Goal: Transaction & Acquisition: Purchase product/service

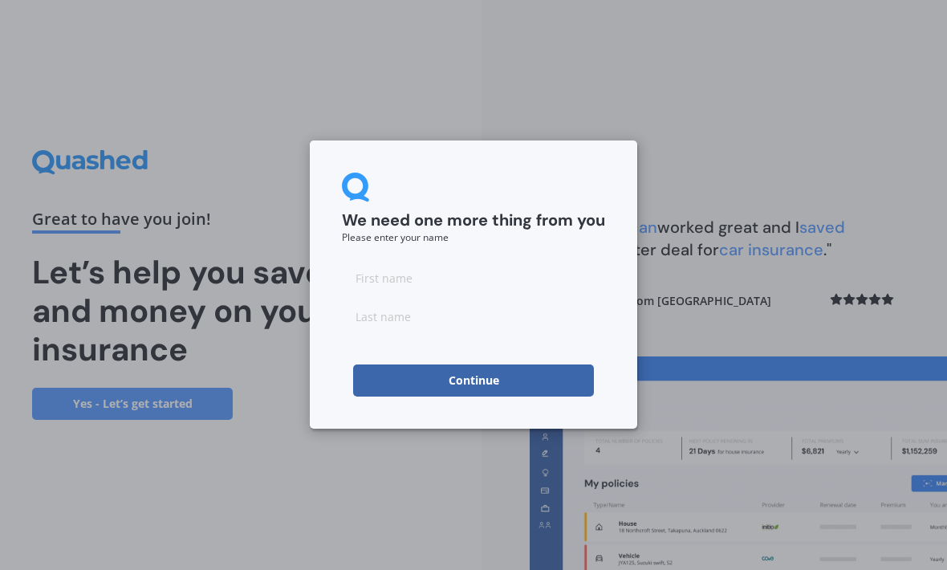
click at [468, 287] on input at bounding box center [473, 278] width 263 height 32
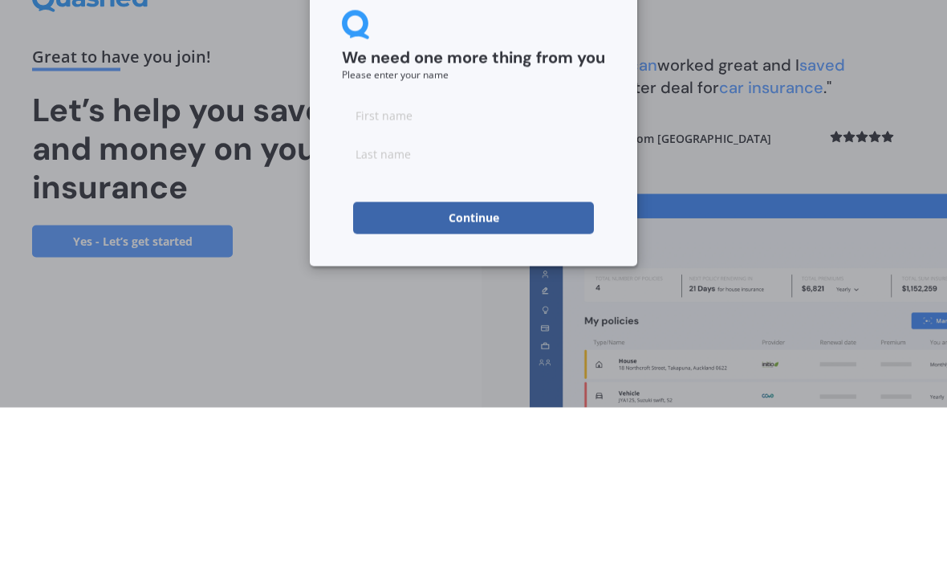
type input "[PERSON_NAME]"
type input "Langelaan"
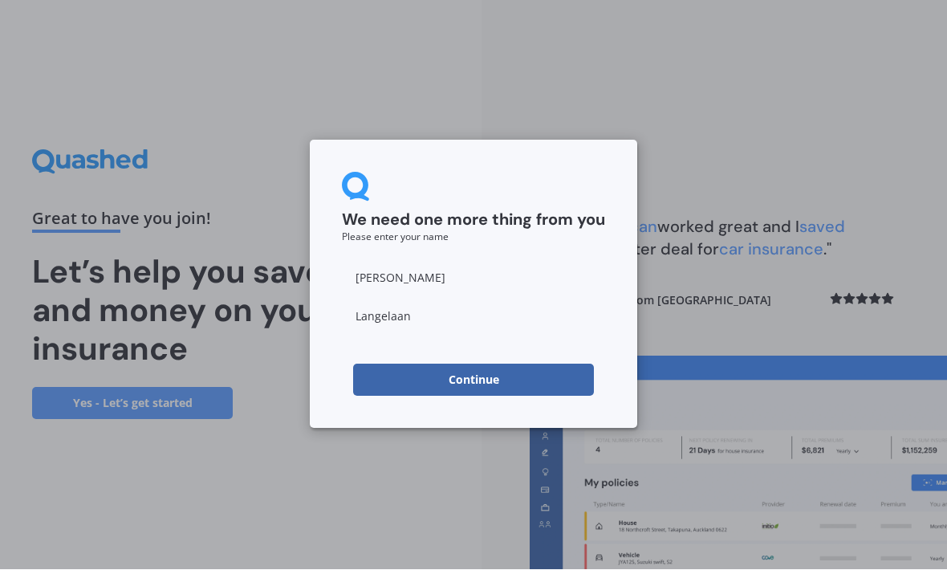
click at [547, 391] on button "Continue" at bounding box center [473, 381] width 241 height 32
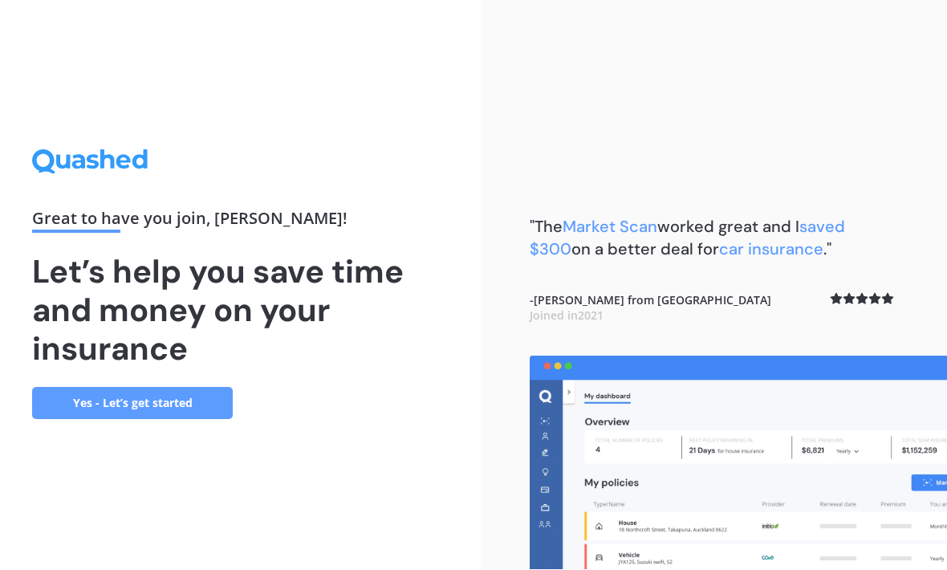
click at [173, 390] on link "Yes - Let’s get started" at bounding box center [132, 404] width 201 height 32
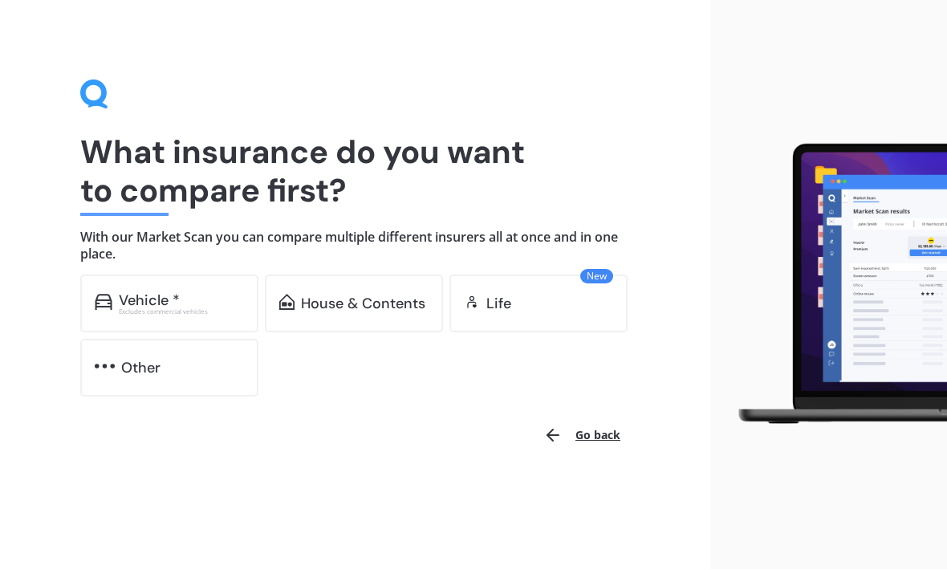
click at [196, 296] on div "Vehicle *" at bounding box center [181, 301] width 125 height 16
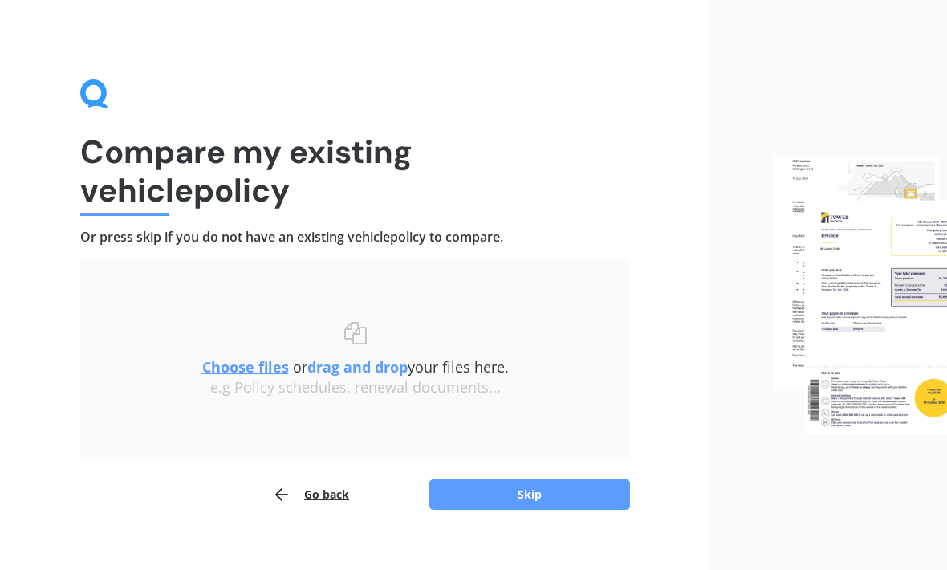
click at [571, 491] on button "Skip" at bounding box center [530, 494] width 201 height 31
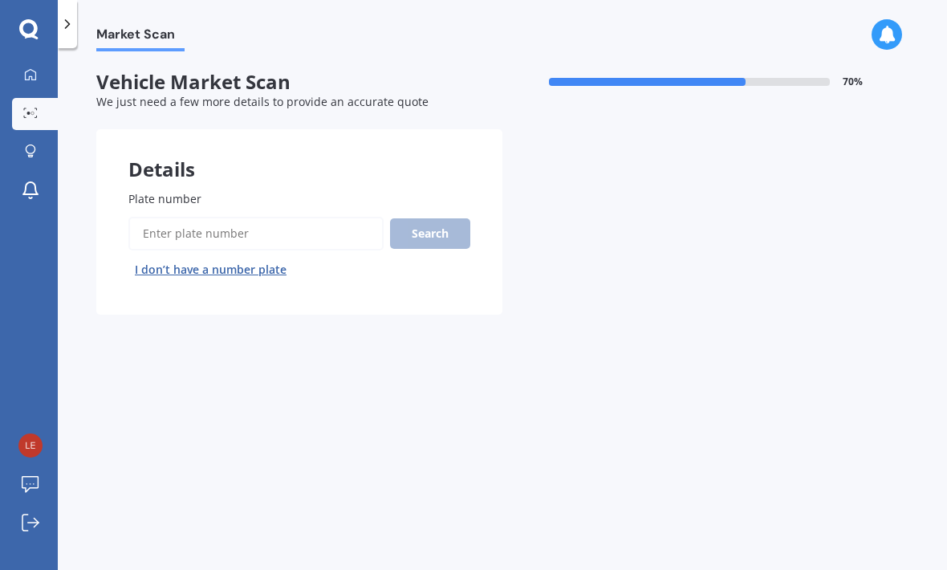
click at [293, 232] on input "Plate number" at bounding box center [255, 234] width 255 height 34
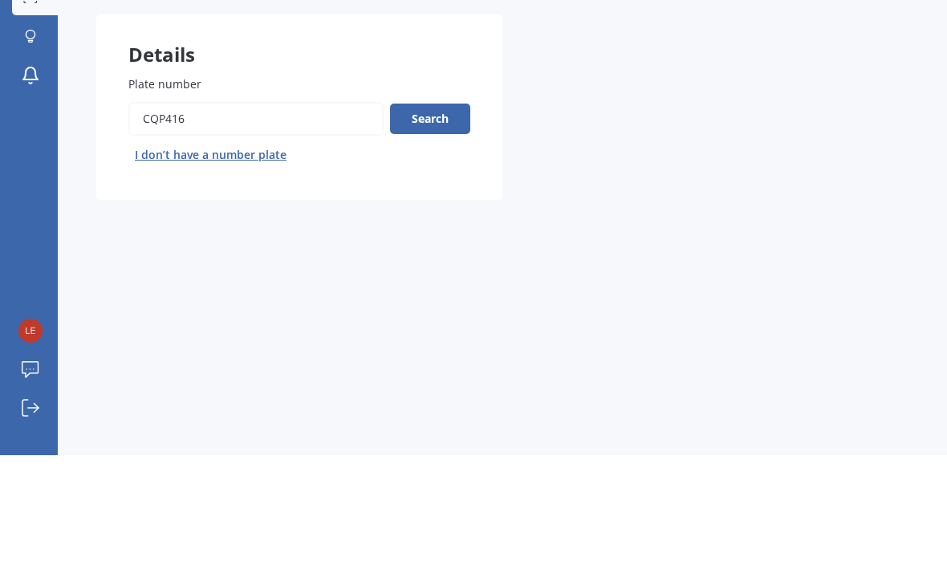
type input "Cqp416"
click at [440, 218] on button "Search" at bounding box center [430, 233] width 80 height 31
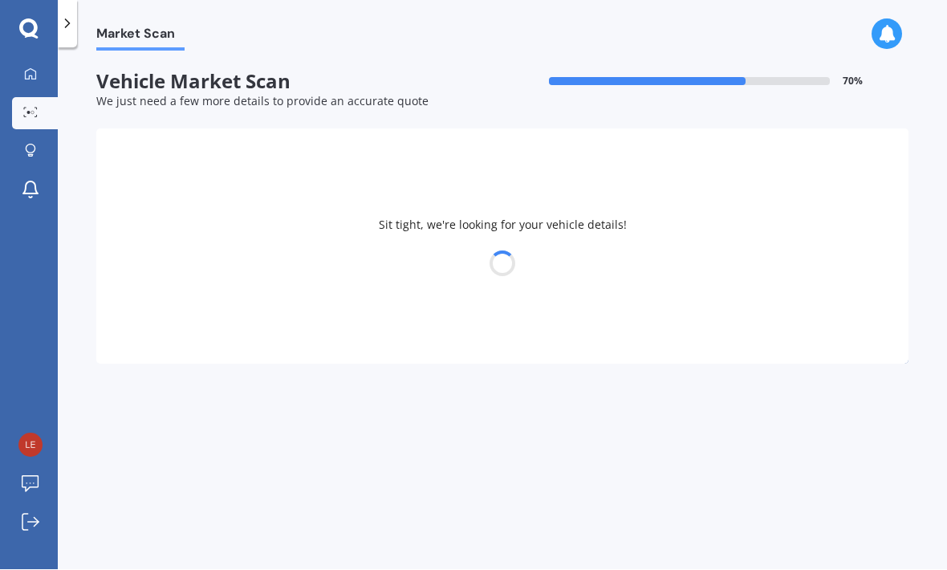
select select "TOYOTA"
select select "LANDCRUISER"
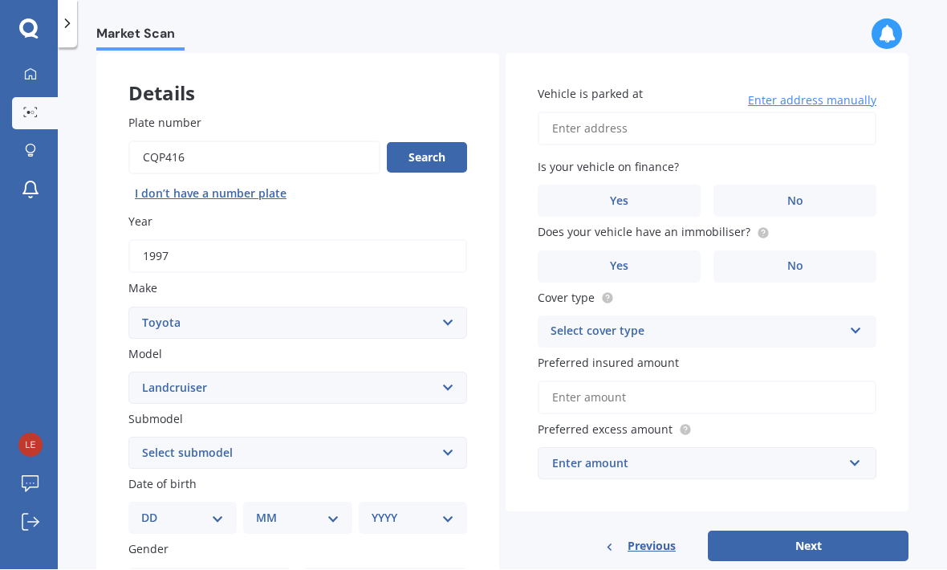
scroll to position [74, 0]
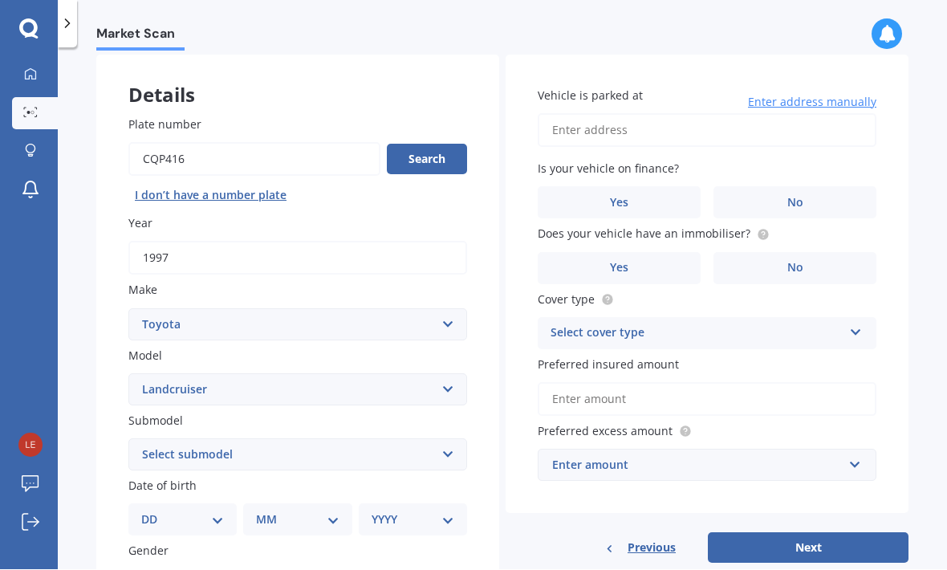
click at [434, 439] on select "Select submodel (All other) 4WD SWB Hard Top Diesel Diesel 4.2 4WD Diesel 4.5 4…" at bounding box center [297, 455] width 339 height 32
select select "[PERSON_NAME] 2.8 TURBO DIESEL"
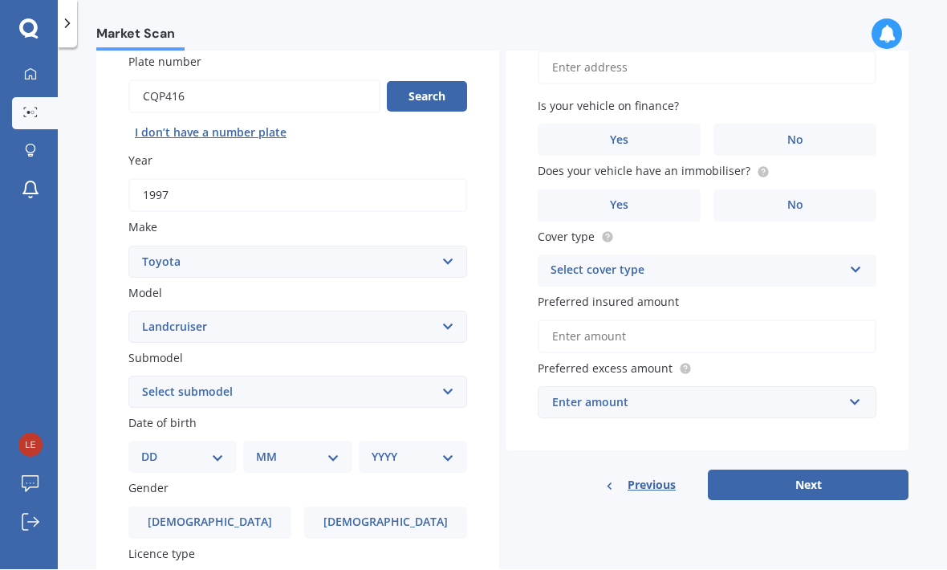
scroll to position [160, 0]
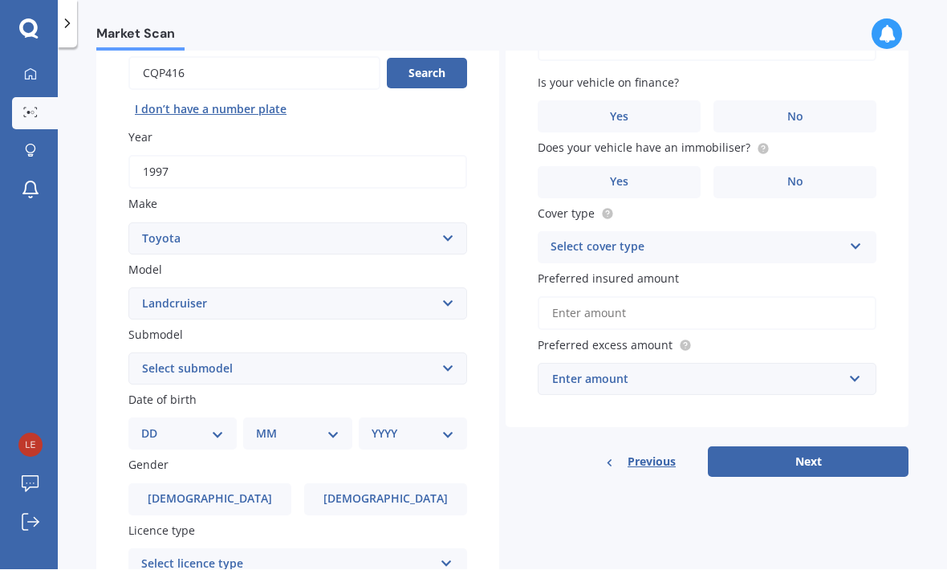
click at [210, 426] on select "DD 01 02 03 04 05 06 07 08 09 10 11 12 13 14 15 16 17 18 19 20 21 22 23 24 25 2…" at bounding box center [182, 435] width 83 height 18
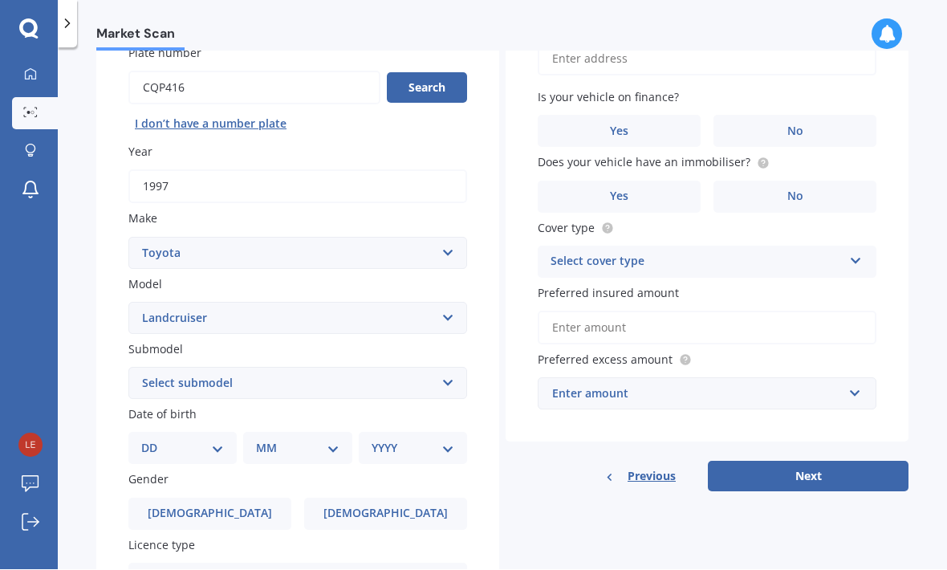
scroll to position [173, 0]
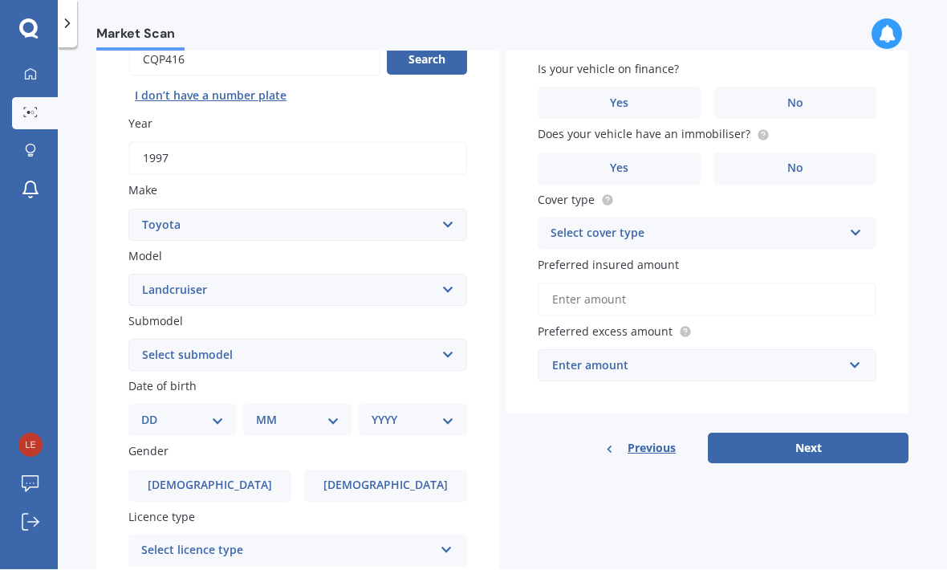
click at [220, 418] on select "DD 01 02 03 04 05 06 07 08 09 10 11 12 13 14 15 16 17 18 19 20 21 22 23 24 25 2…" at bounding box center [182, 421] width 83 height 18
select select "30"
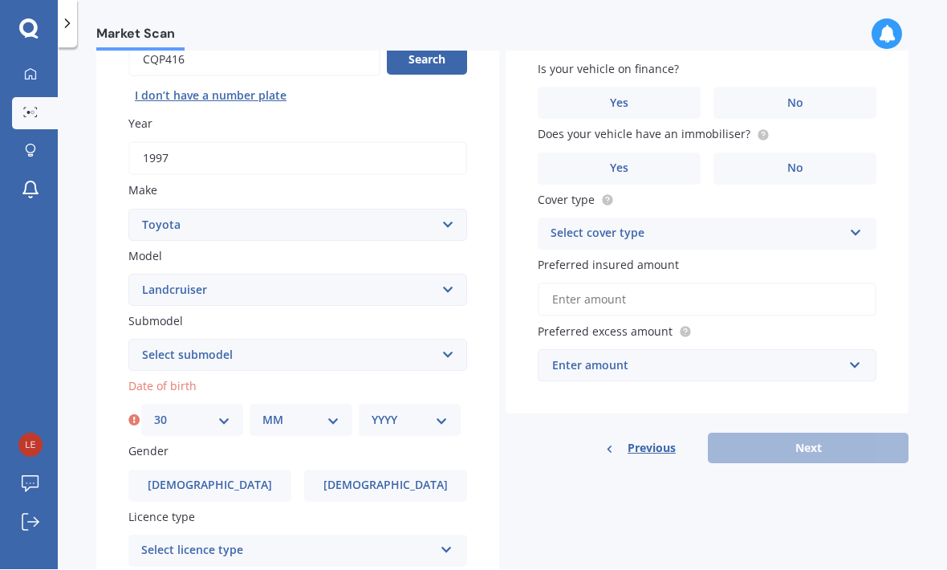
click at [310, 418] on select "MM 01 02 03 04 05 06 07 08 09 10 11 12" at bounding box center [301, 421] width 76 height 18
select select "04"
click at [428, 419] on select "YYYY 2025 2024 2023 2022 2021 2020 2019 2018 2017 2016 2015 2014 2013 2012 2011…" at bounding box center [410, 421] width 76 height 18
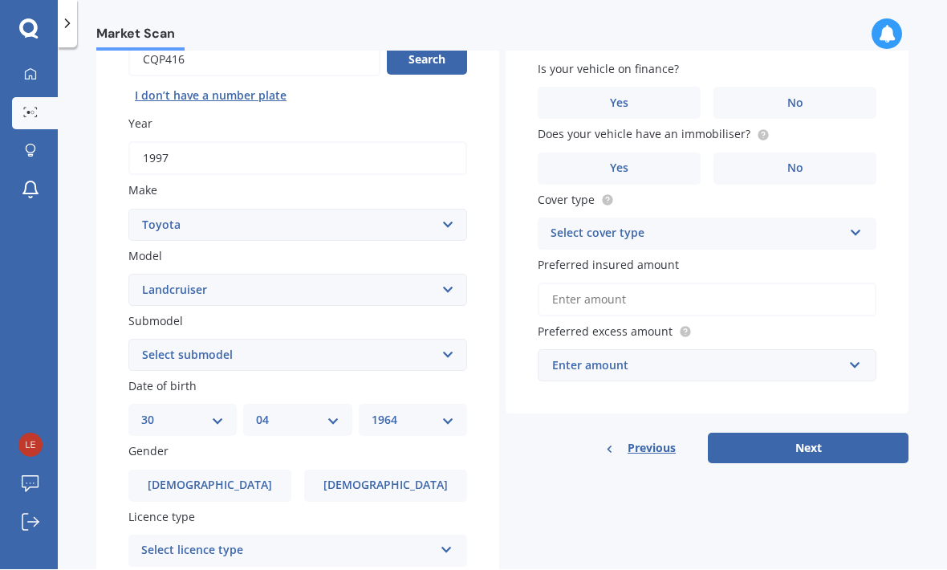
click at [437, 412] on select "YYYY 2025 2024 2023 2022 2021 2020 2019 2018 2017 2016 2015 2014 2013 2012 2011…" at bounding box center [413, 421] width 83 height 18
select select "1966"
click at [269, 482] on label "[DEMOGRAPHIC_DATA]" at bounding box center [209, 487] width 163 height 32
click at [0, 0] on input "[DEMOGRAPHIC_DATA]" at bounding box center [0, 0] width 0 height 0
click at [401, 546] on div "Select licence type" at bounding box center [287, 551] width 292 height 19
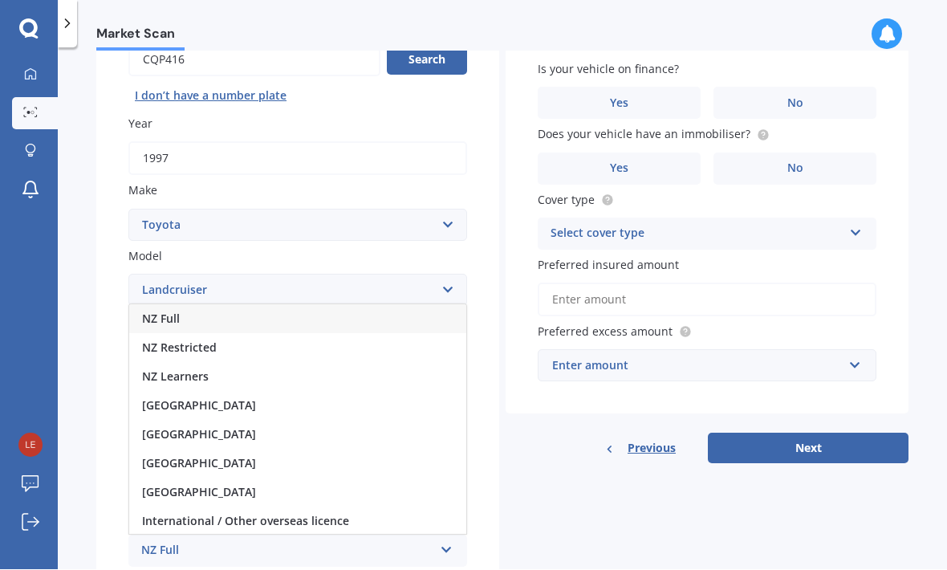
click at [220, 306] on div "NZ Full" at bounding box center [297, 319] width 337 height 29
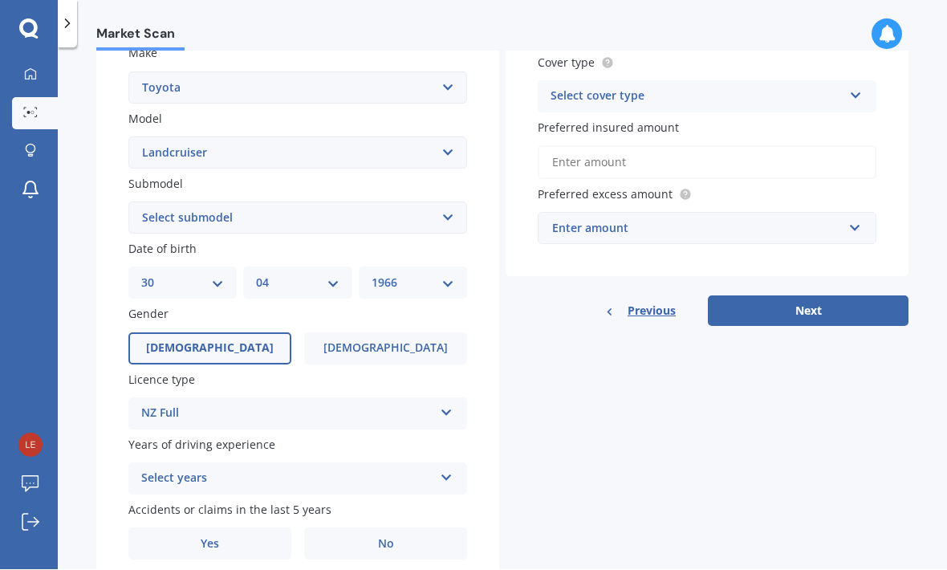
scroll to position [308, 0]
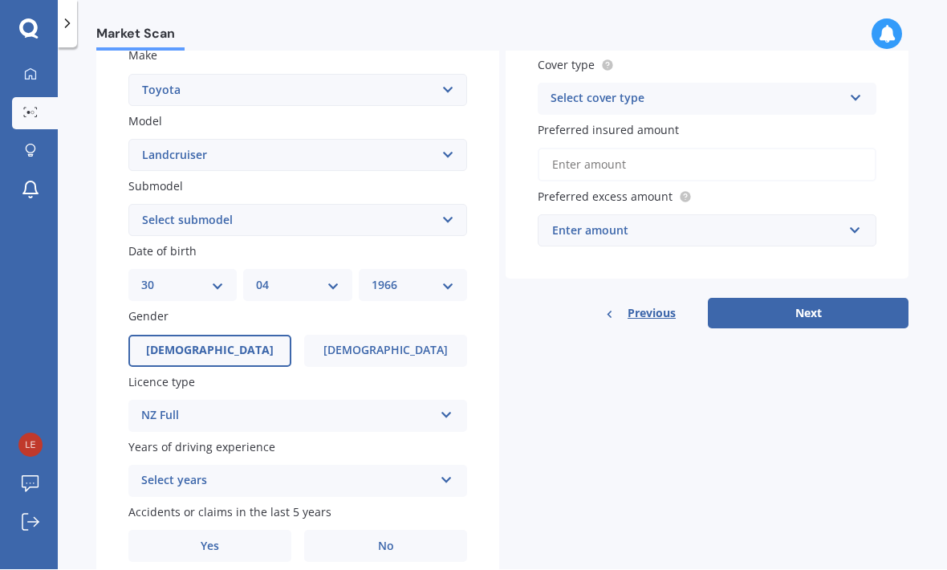
click at [443, 483] on div "Select years 5 or more years 4 years 3 years 2 years 1 year" at bounding box center [297, 482] width 339 height 32
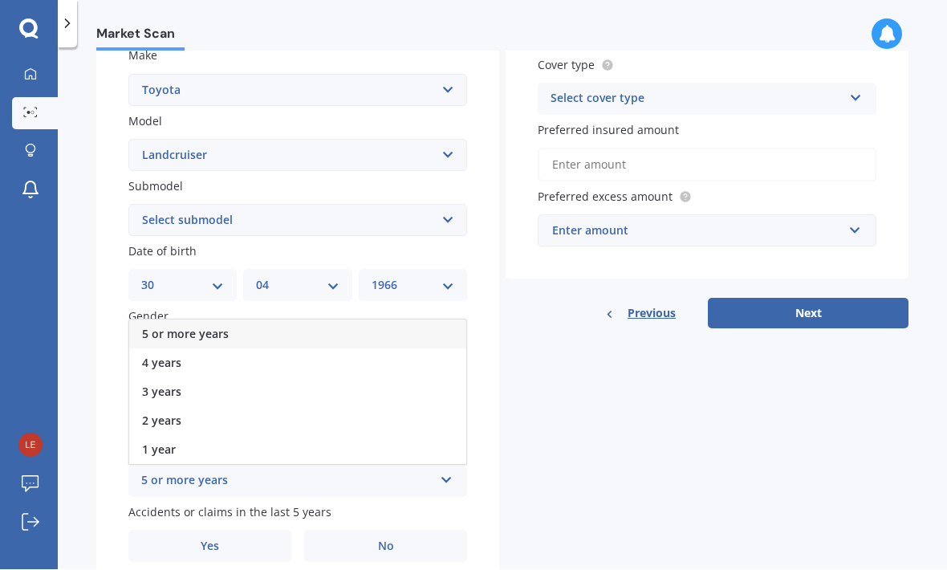
click at [318, 323] on div "5 or more years" at bounding box center [297, 334] width 337 height 29
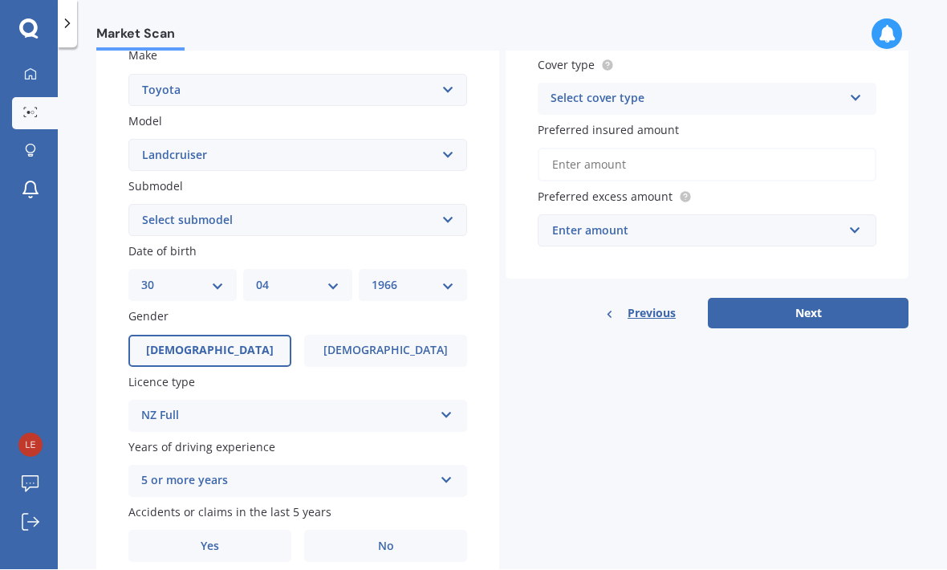
click at [414, 547] on label "No" at bounding box center [385, 547] width 163 height 32
click at [0, 0] on input "No" at bounding box center [0, 0] width 0 height 0
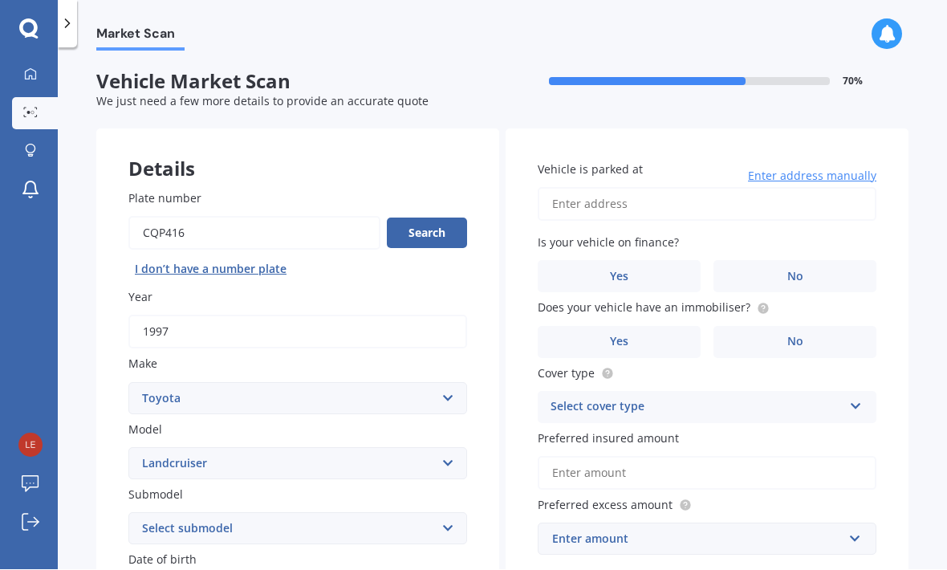
scroll to position [0, 0]
click at [675, 200] on input "Vehicle is parked at" at bounding box center [707, 205] width 339 height 34
click at [619, 200] on input "Oak Cottage, [STREET_ADDRESS][PERSON_NAME]" at bounding box center [707, 205] width 339 height 34
type input "[STREET_ADDRESS][PERSON_NAME][PERSON_NAME]"
click at [808, 279] on label "No" at bounding box center [795, 277] width 163 height 32
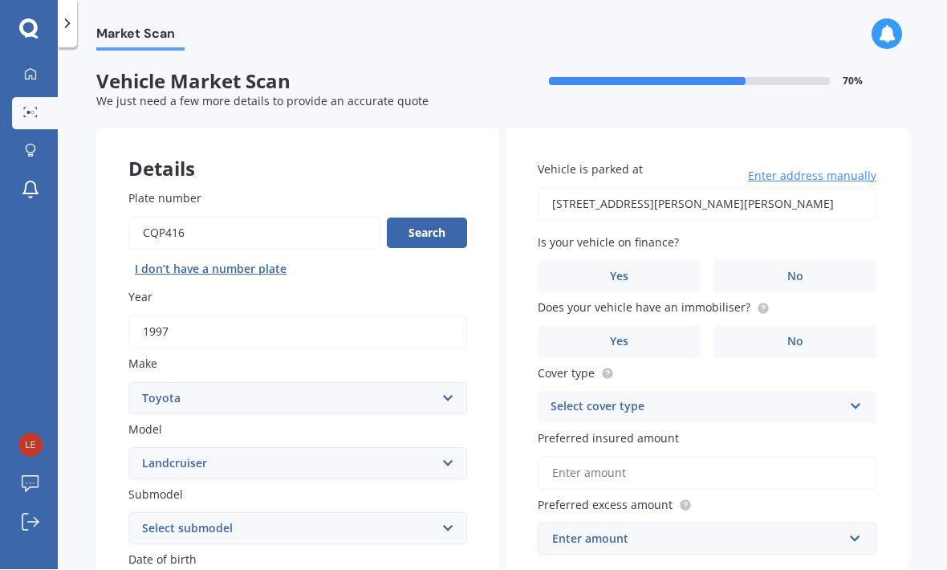
click at [0, 0] on input "No" at bounding box center [0, 0] width 0 height 0
click at [816, 337] on label "No" at bounding box center [795, 343] width 163 height 32
click at [0, 0] on input "No" at bounding box center [0, 0] width 0 height 0
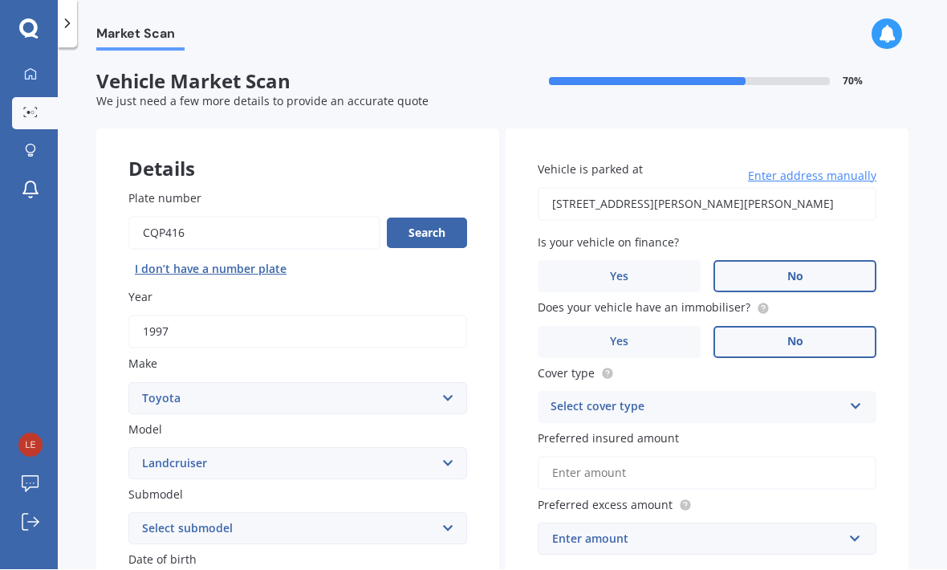
click at [841, 410] on div "Select cover type" at bounding box center [697, 407] width 292 height 19
click at [650, 436] on div "Comprehensive" at bounding box center [707, 439] width 337 height 29
click at [690, 463] on input "Preferred insured amount" at bounding box center [707, 474] width 339 height 34
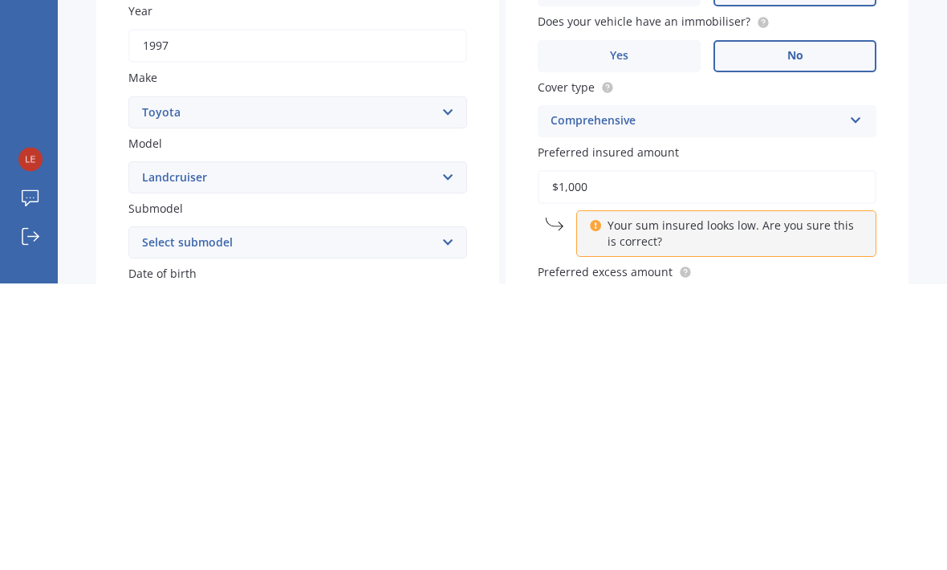
type input "$10,000"
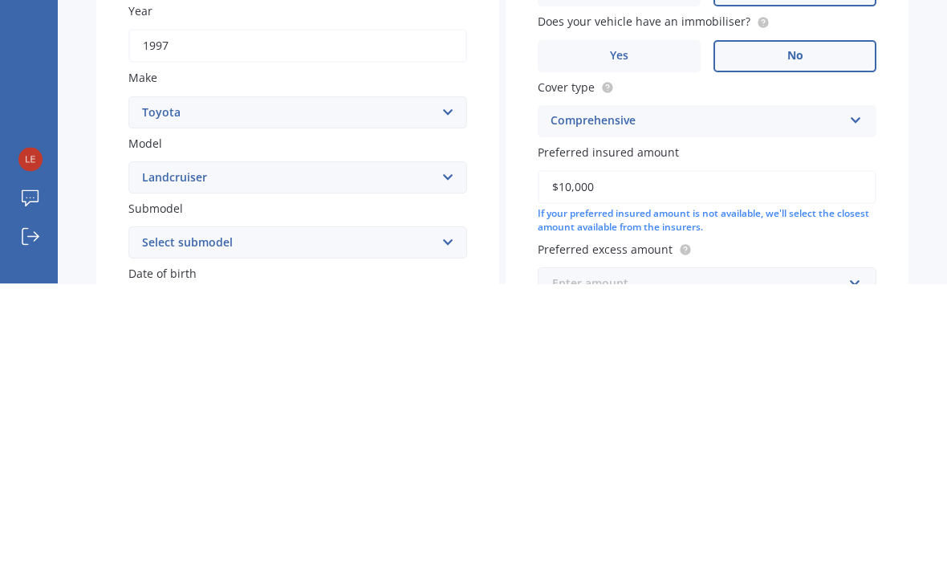
click at [838, 555] on input "text" at bounding box center [702, 570] width 324 height 31
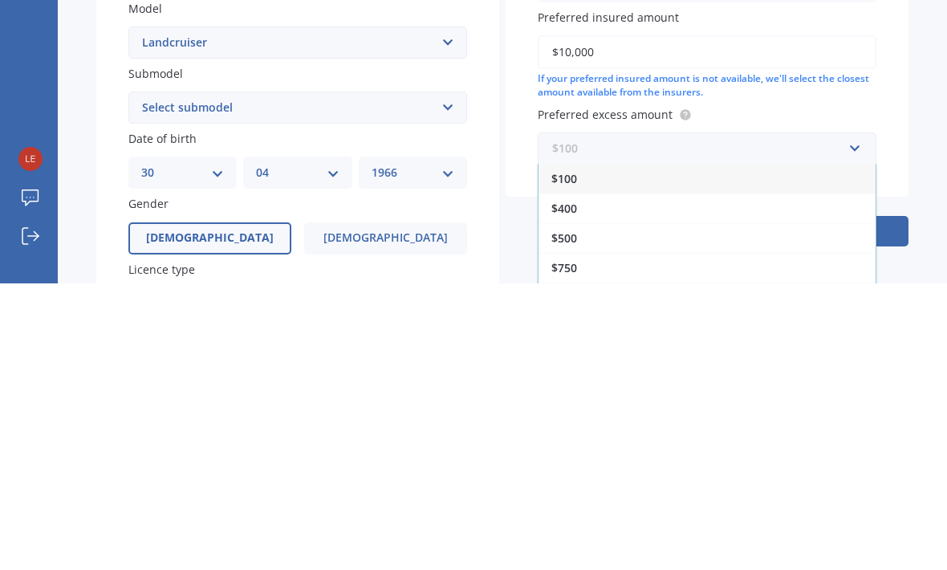
scroll to position [54, 0]
click at [589, 510] on div "$500" at bounding box center [707, 525] width 337 height 30
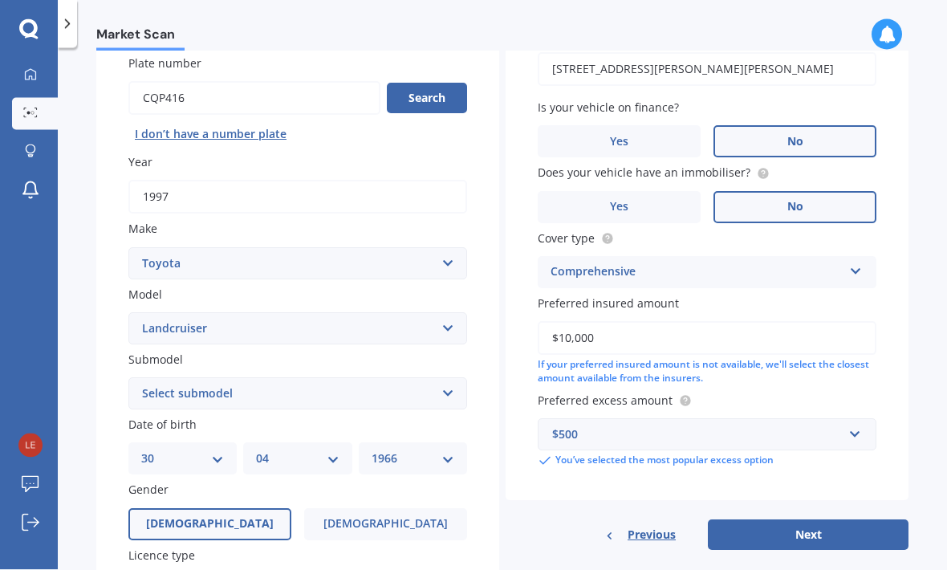
scroll to position [0, 0]
click at [858, 524] on button "Next" at bounding box center [808, 535] width 201 height 31
select select "30"
select select "04"
select select "1966"
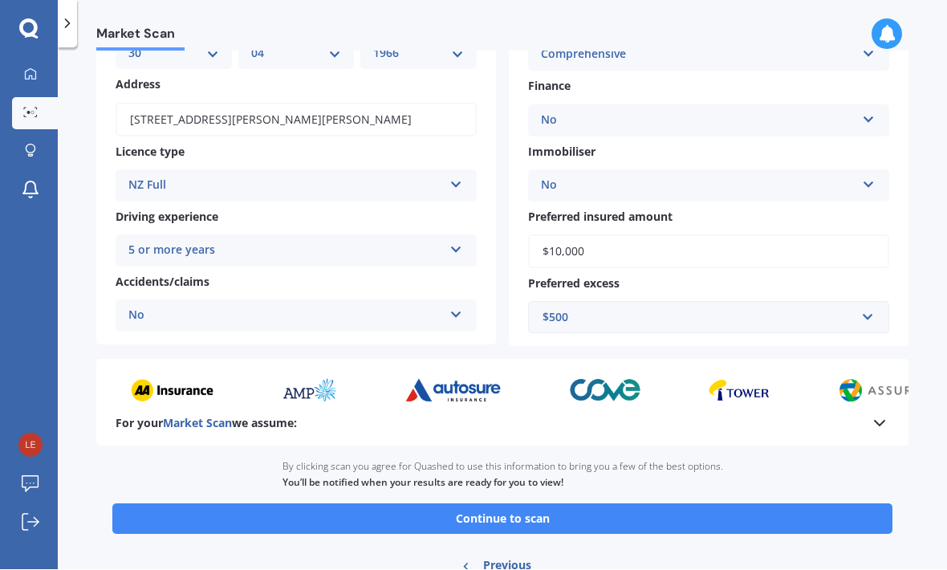
scroll to position [195, 0]
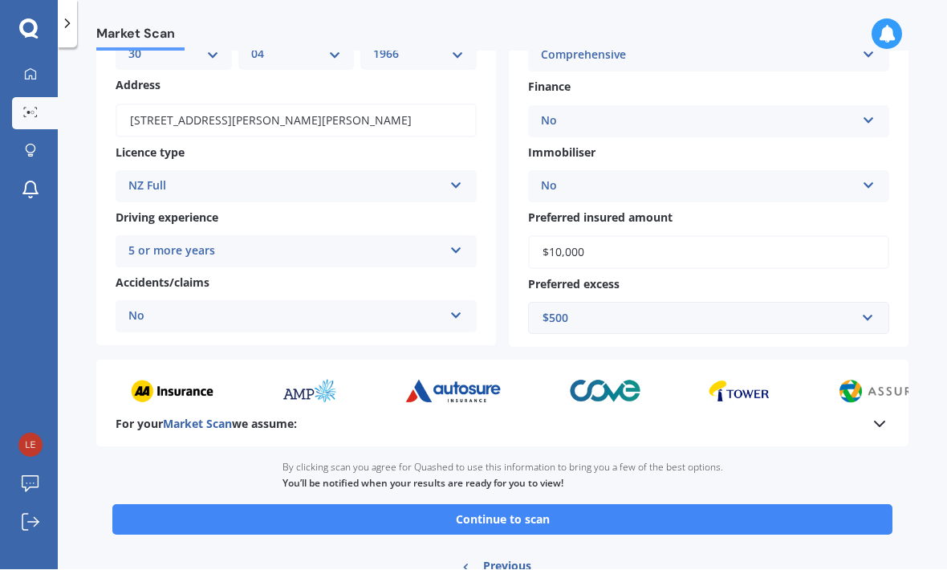
click at [581, 517] on button "Continue to scan" at bounding box center [502, 520] width 780 height 31
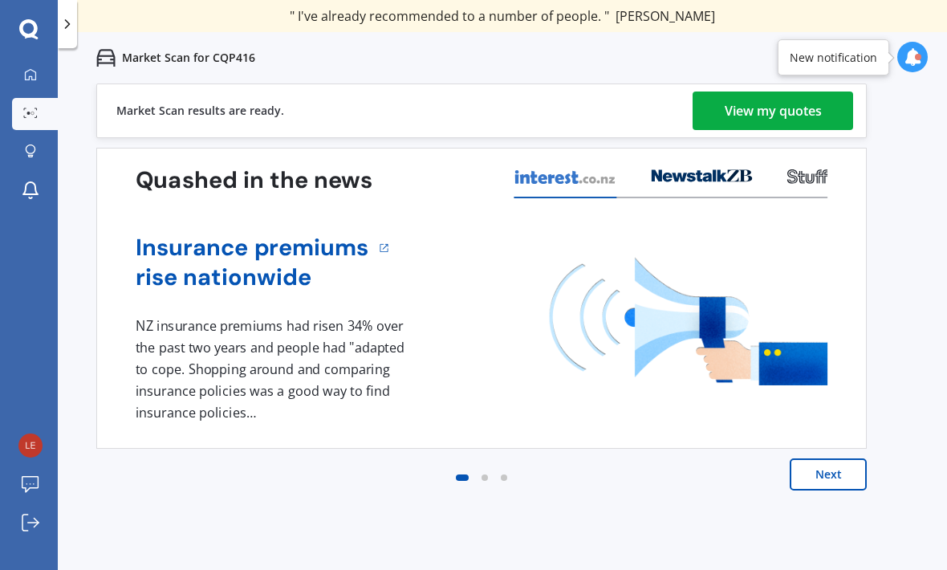
click at [782, 124] on div "View my quotes" at bounding box center [773, 111] width 97 height 39
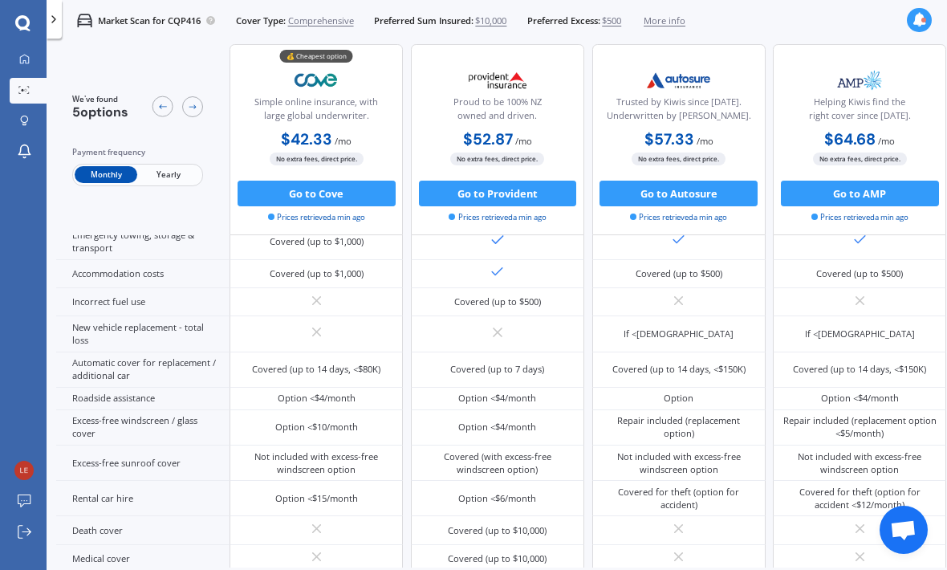
scroll to position [377, 0]
click at [190, 183] on span "Yearly" at bounding box center [168, 175] width 63 height 17
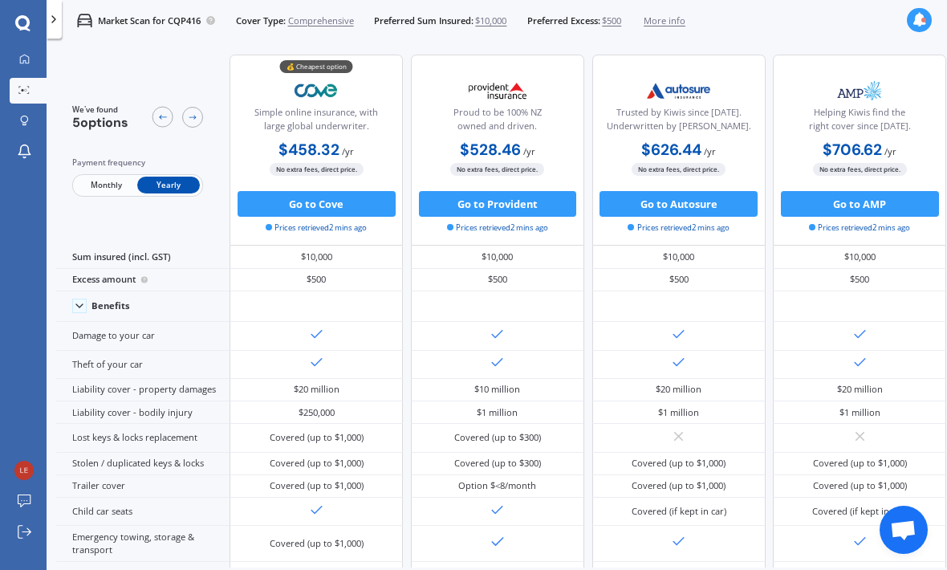
scroll to position [0, 0]
click at [545, 208] on button "Go to Provident" at bounding box center [498, 204] width 158 height 26
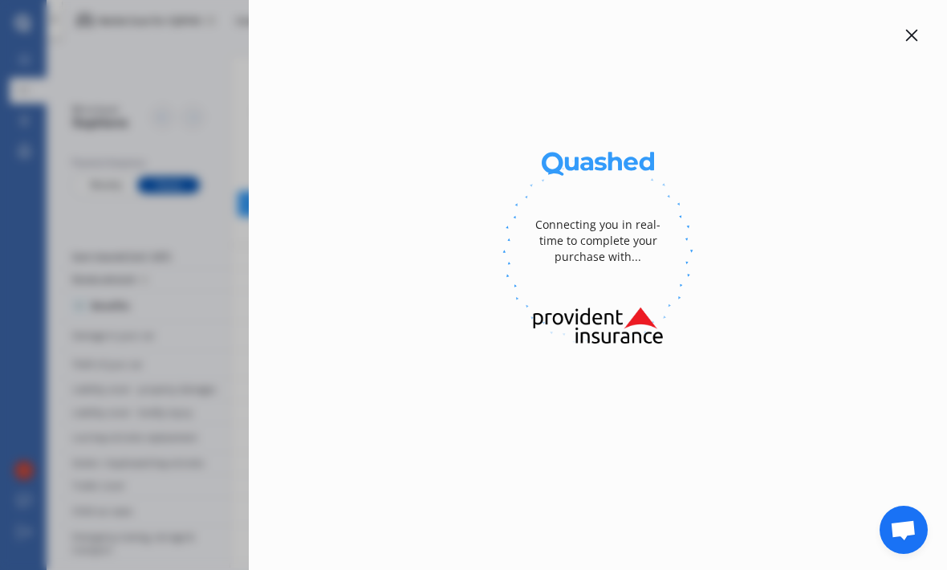
select select "full"
select select "[STREET_ADDRESS][PERSON_NAME][PERSON_NAME]"
select select "TOYOTA"
select select "LANDCRUISER"
select select "NO"
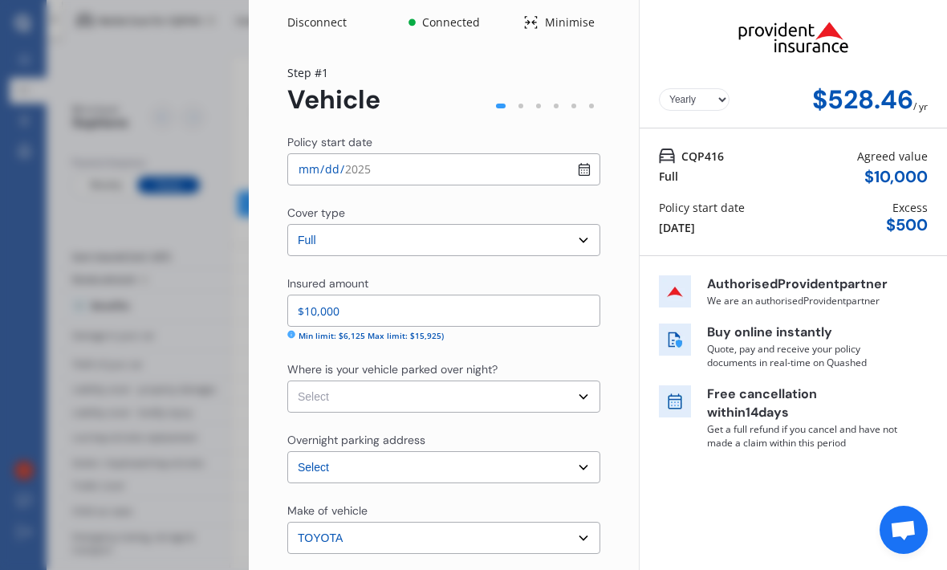
click at [589, 393] on select "Select Garage (fully enclosed) Off Street Parking Other" at bounding box center [443, 397] width 313 height 32
select select "OFF-STREET"
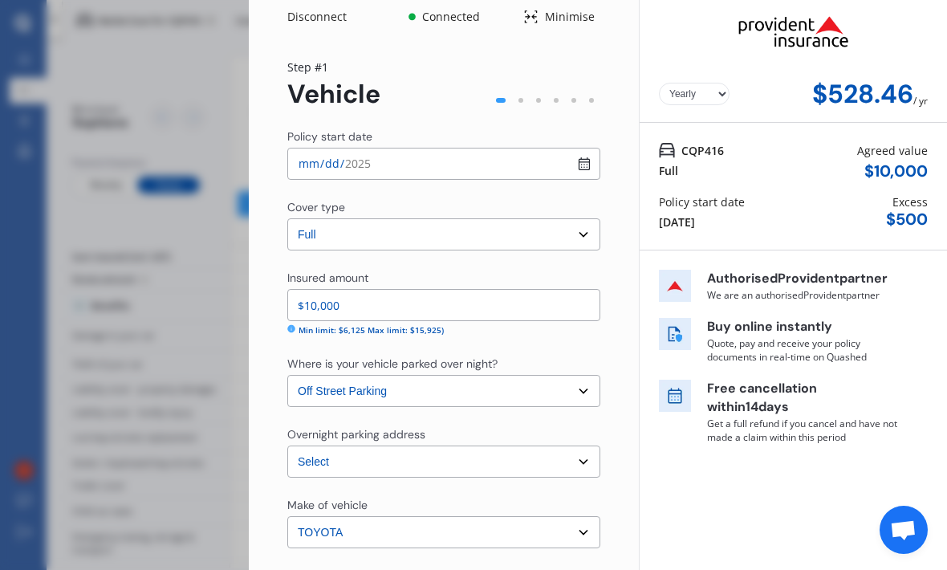
scroll to position [6, 0]
